Goal: Task Accomplishment & Management: Manage account settings

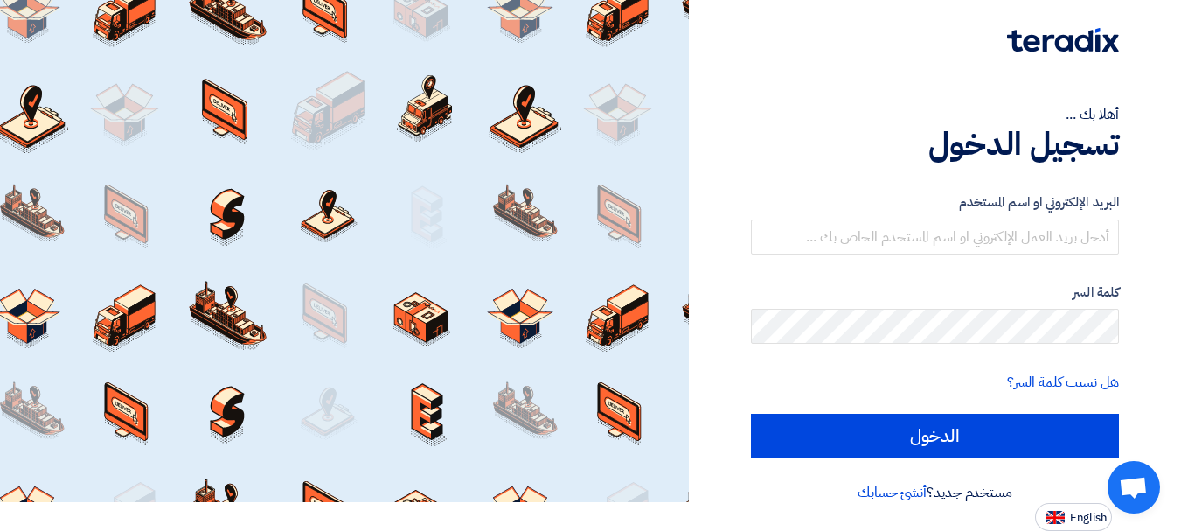
click at [1086, 526] on button "English" at bounding box center [1073, 517] width 77 height 28
type input "Sign in"
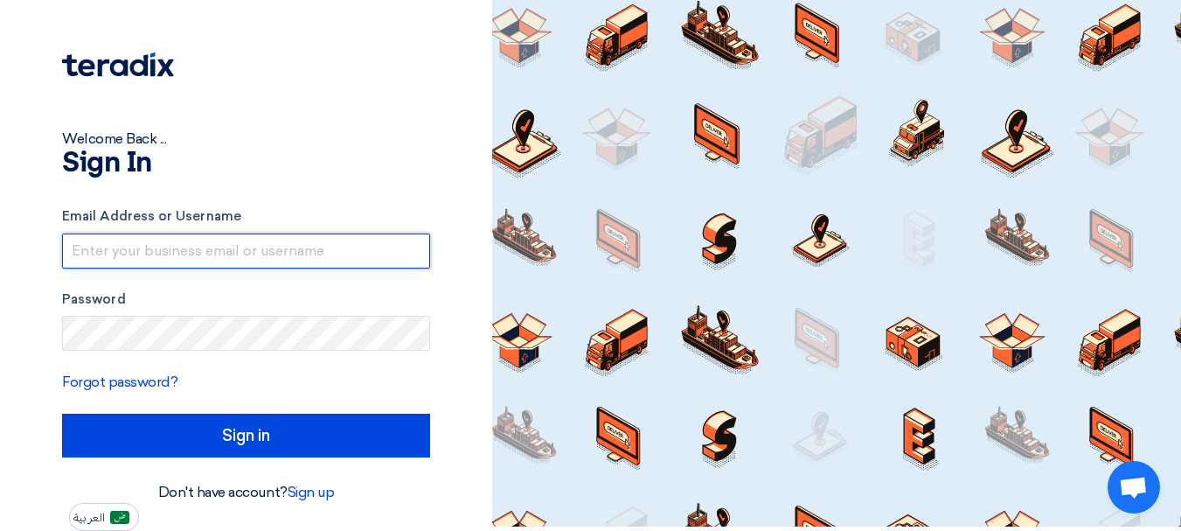
click at [316, 245] on input "text" at bounding box center [246, 250] width 368 height 35
type input "[PERSON_NAME][EMAIL_ADDRESS][DOMAIN_NAME]"
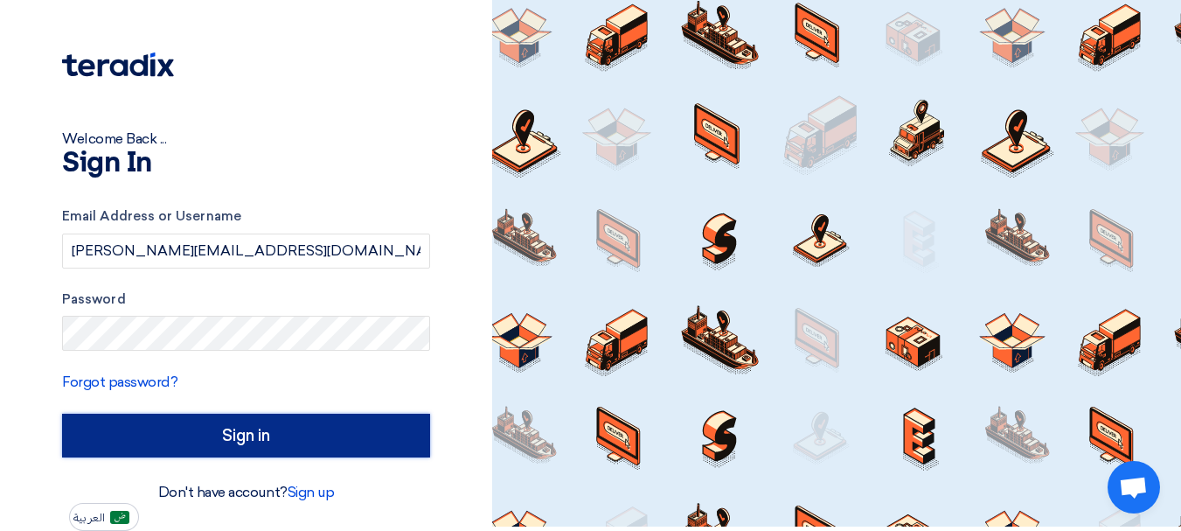
click at [197, 427] on input "Sign in" at bounding box center [246, 435] width 368 height 44
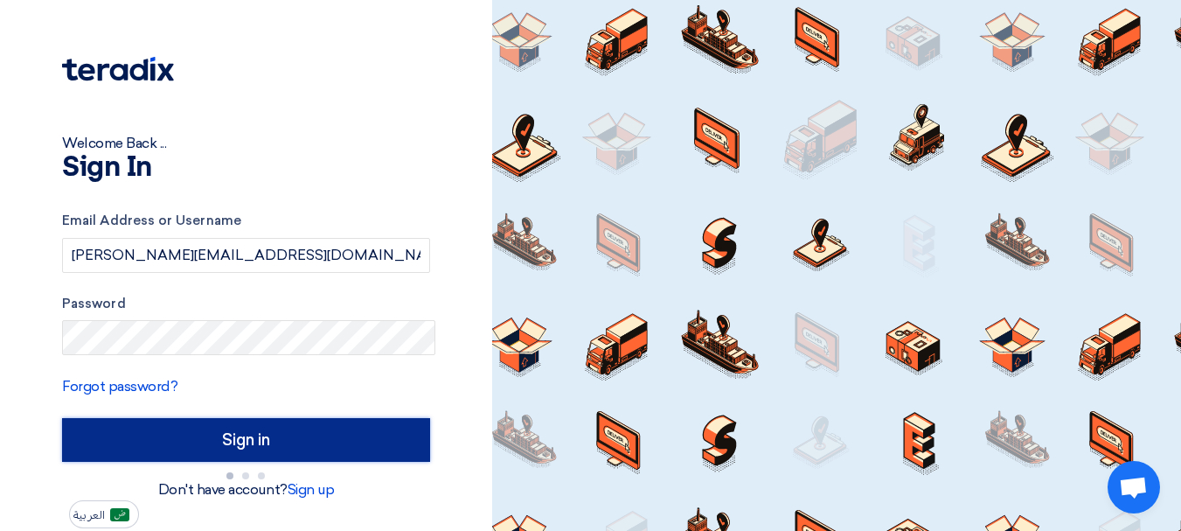
scroll to position [0, 0]
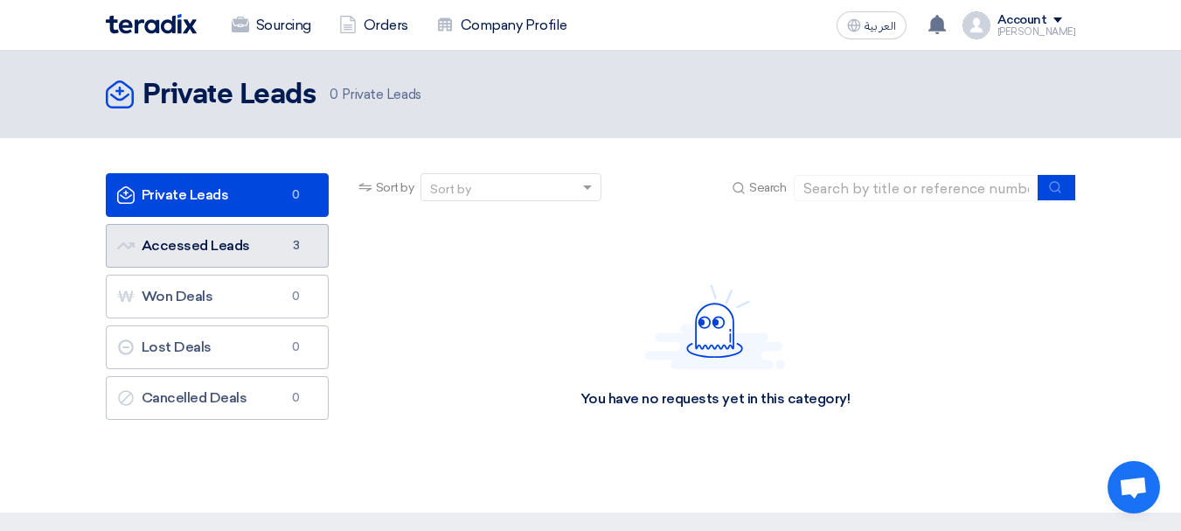
click at [244, 245] on link "Accessed Leads Accessed Leads 3" at bounding box center [217, 246] width 223 height 44
